Goal: Check status: Check status

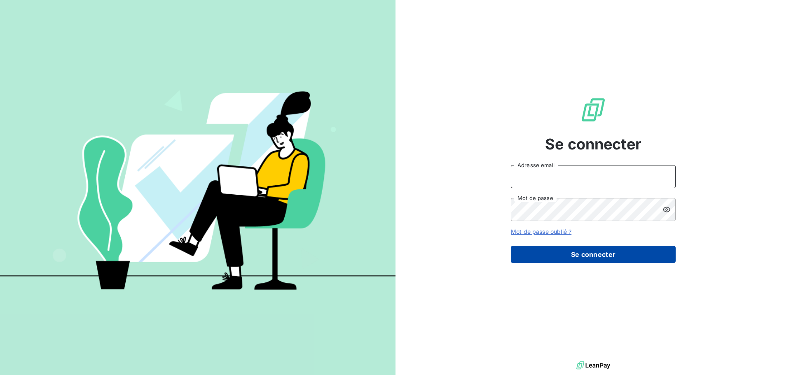
type input "[PERSON_NAME][EMAIL_ADDRESS][DOMAIN_NAME]"
click at [585, 258] on button "Se connecter" at bounding box center [593, 254] width 165 height 17
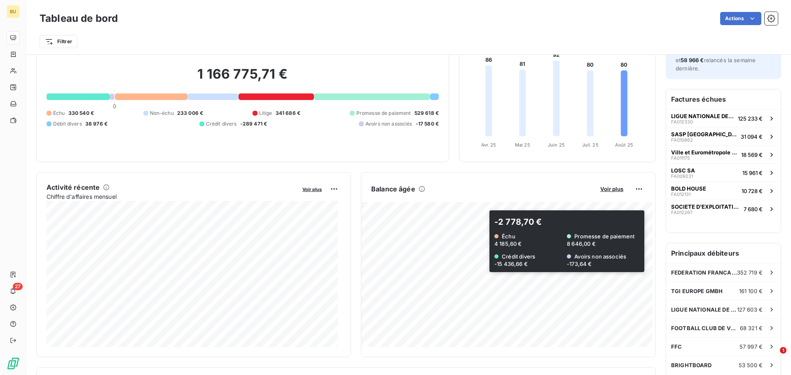
scroll to position [83, 0]
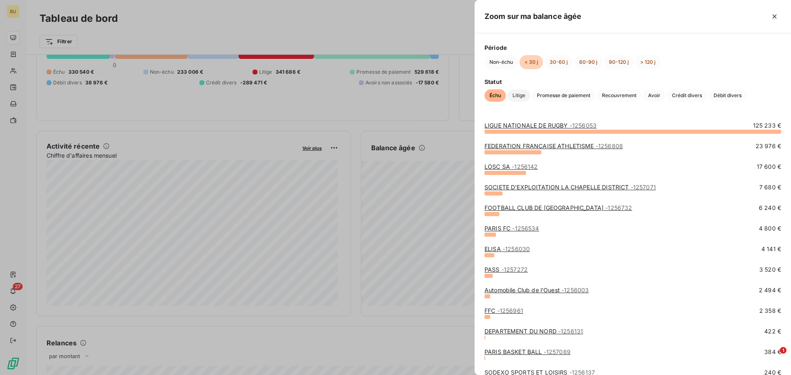
click at [524, 93] on span "Litige" at bounding box center [519, 95] width 23 height 12
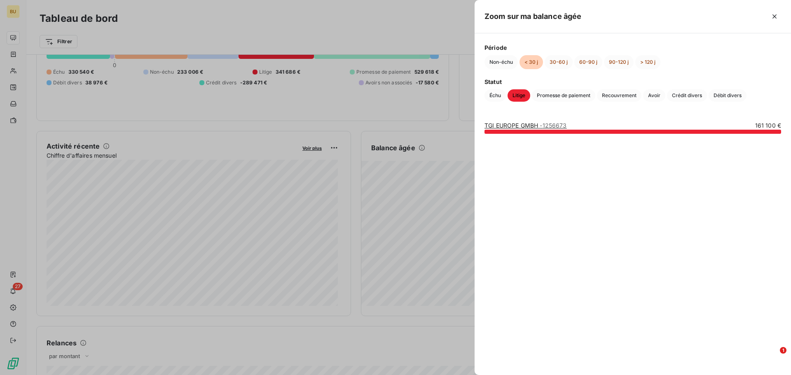
click at [530, 124] on link "TGI EUROPE GMBH - 1256673" at bounding box center [525, 125] width 82 height 7
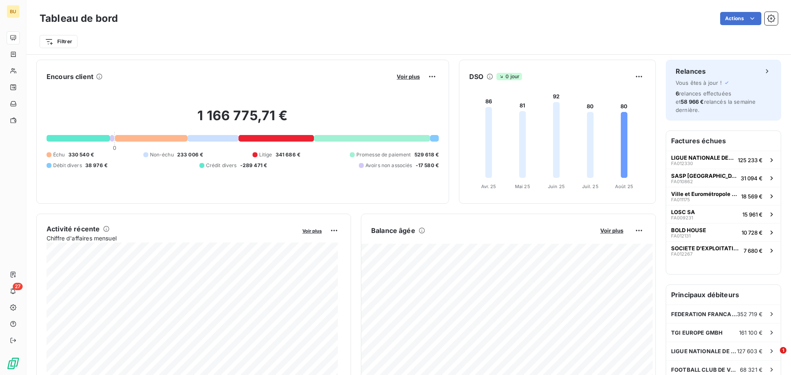
scroll to position [1, 0]
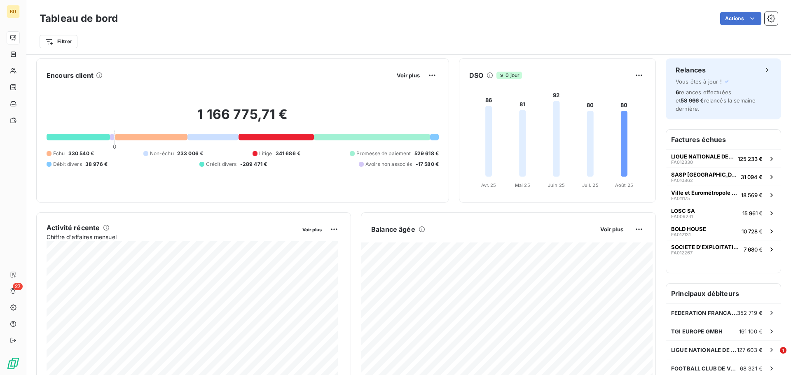
click at [541, 154] on foreignobject at bounding box center [556, 137] width 194 height 110
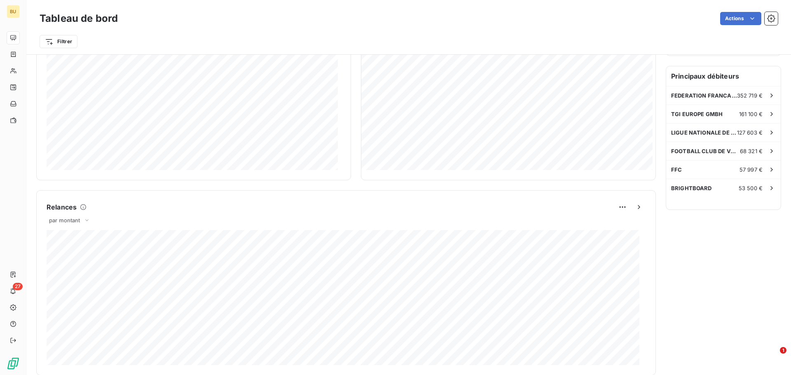
scroll to position [139, 0]
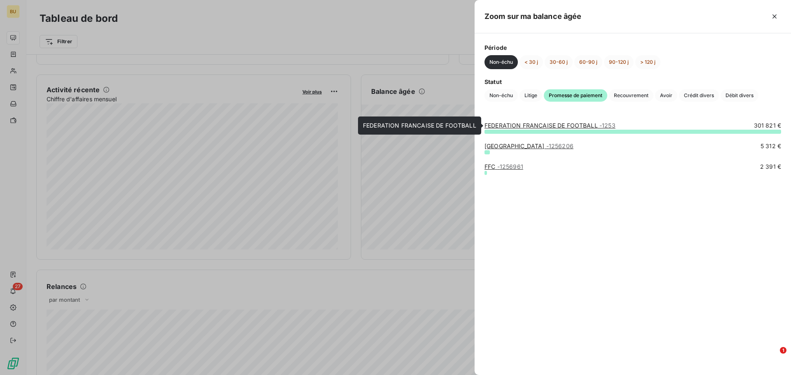
click at [594, 125] on link "FEDERATION FRANCAISE DE FOOTBALL - 1253" at bounding box center [549, 125] width 131 height 7
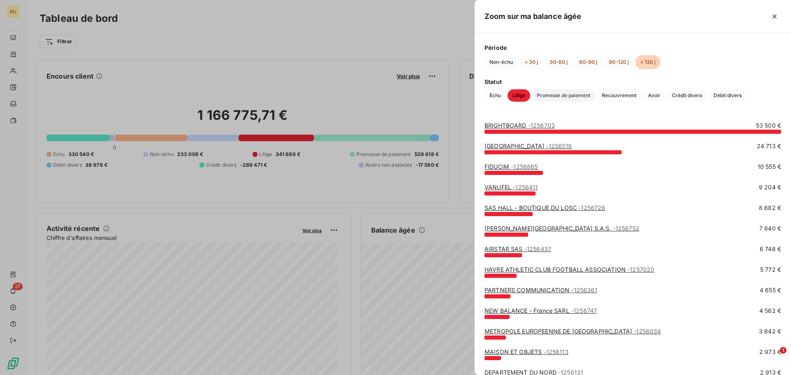
click at [570, 99] on span "Promesse de paiement" at bounding box center [563, 95] width 63 height 12
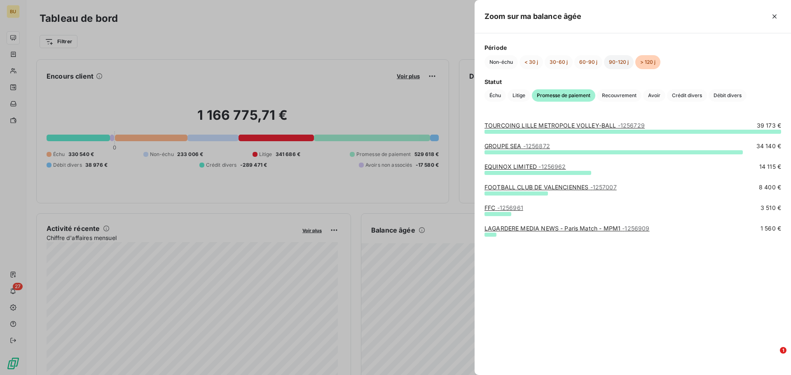
click at [618, 64] on button "90-120 j" at bounding box center [619, 62] width 30 height 14
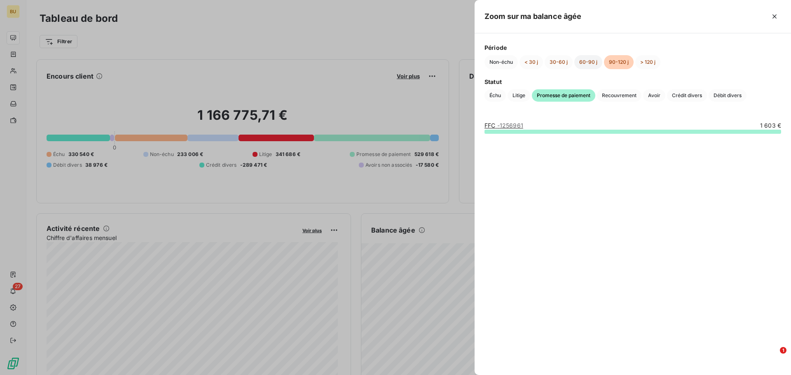
click at [587, 65] on button "60-90 j" at bounding box center [588, 62] width 28 height 14
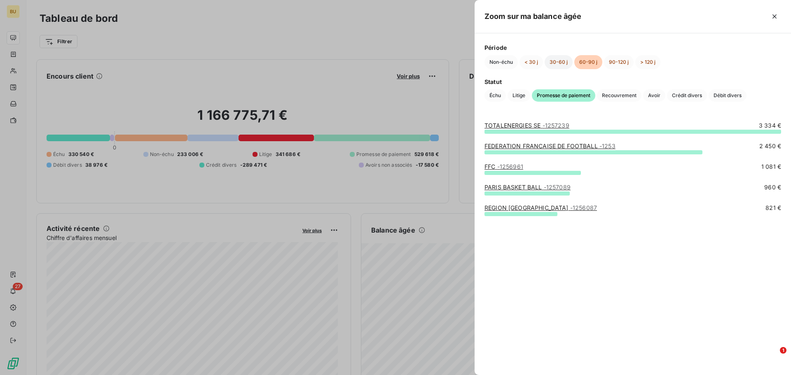
click at [557, 65] on button "30-60 j" at bounding box center [559, 62] width 28 height 14
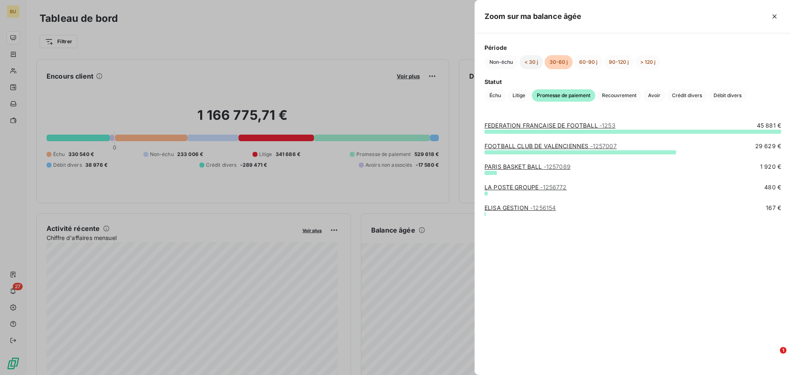
click at [536, 66] on button "< 30 j" at bounding box center [531, 62] width 23 height 14
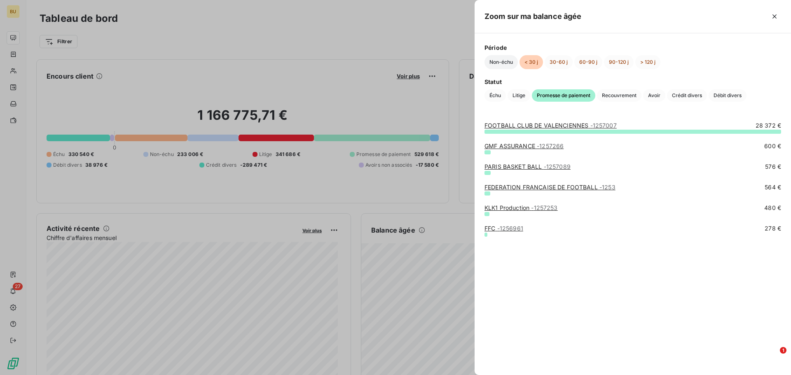
click at [511, 64] on button "Non-échu" at bounding box center [500, 62] width 33 height 14
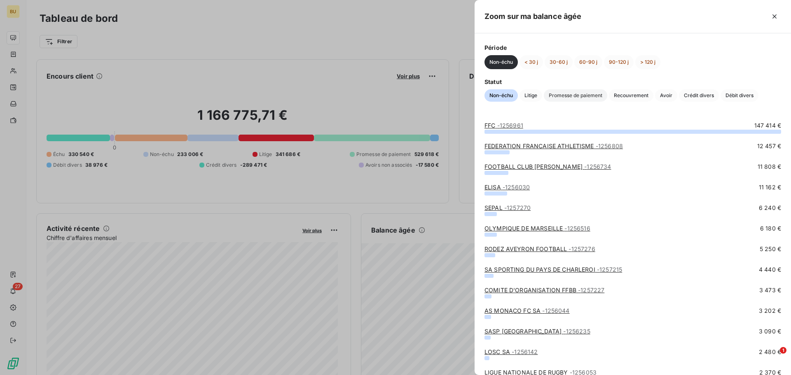
click at [599, 97] on span "Promesse de paiement" at bounding box center [575, 95] width 63 height 12
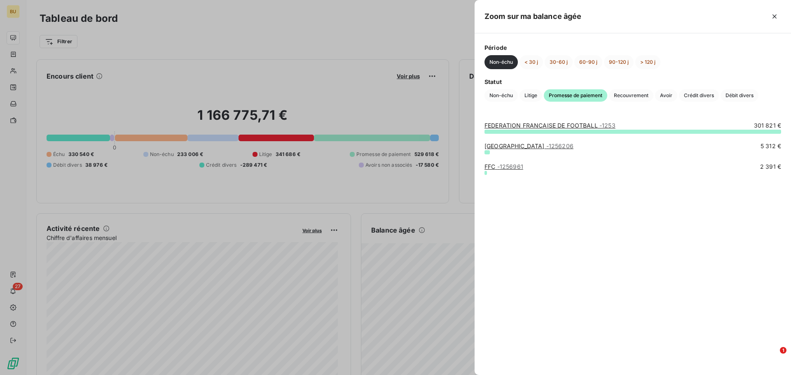
click at [591, 126] on link "FEDERATION FRANCAISE DE FOOTBALL - 1253" at bounding box center [549, 125] width 131 height 7
